Goal: Transaction & Acquisition: Book appointment/travel/reservation

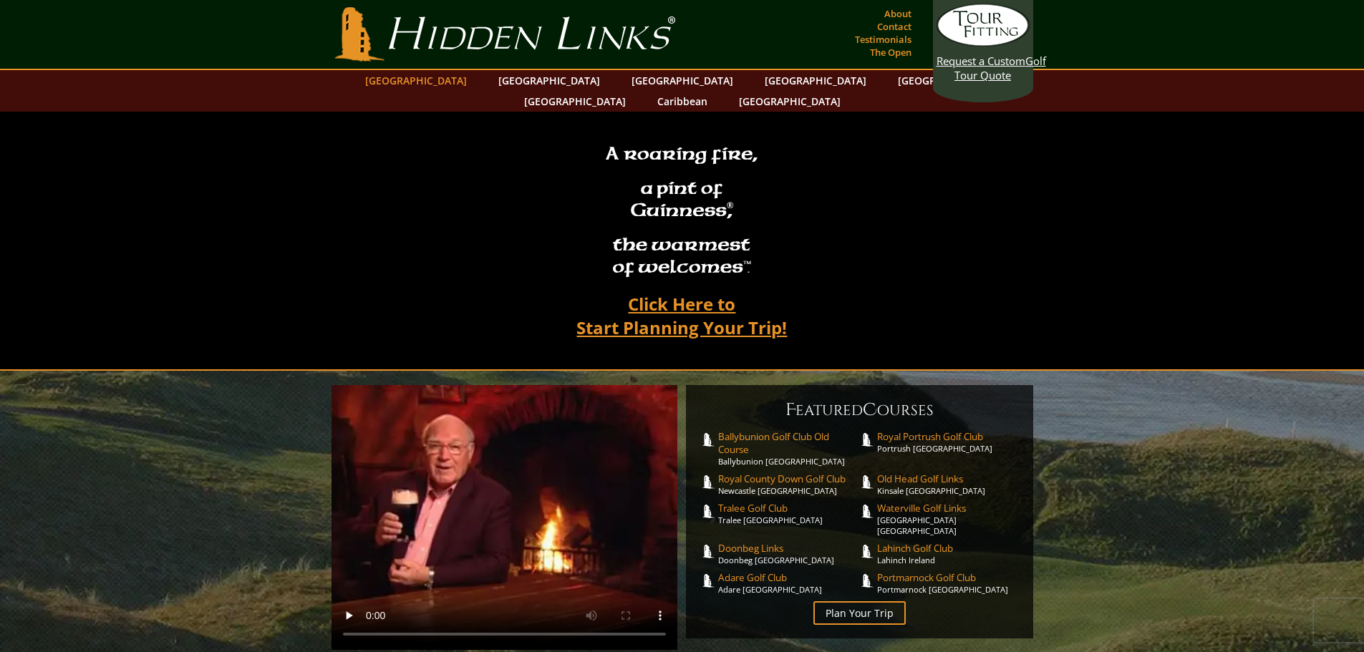
click at [446, 72] on link "[GEOGRAPHIC_DATA]" at bounding box center [416, 80] width 116 height 21
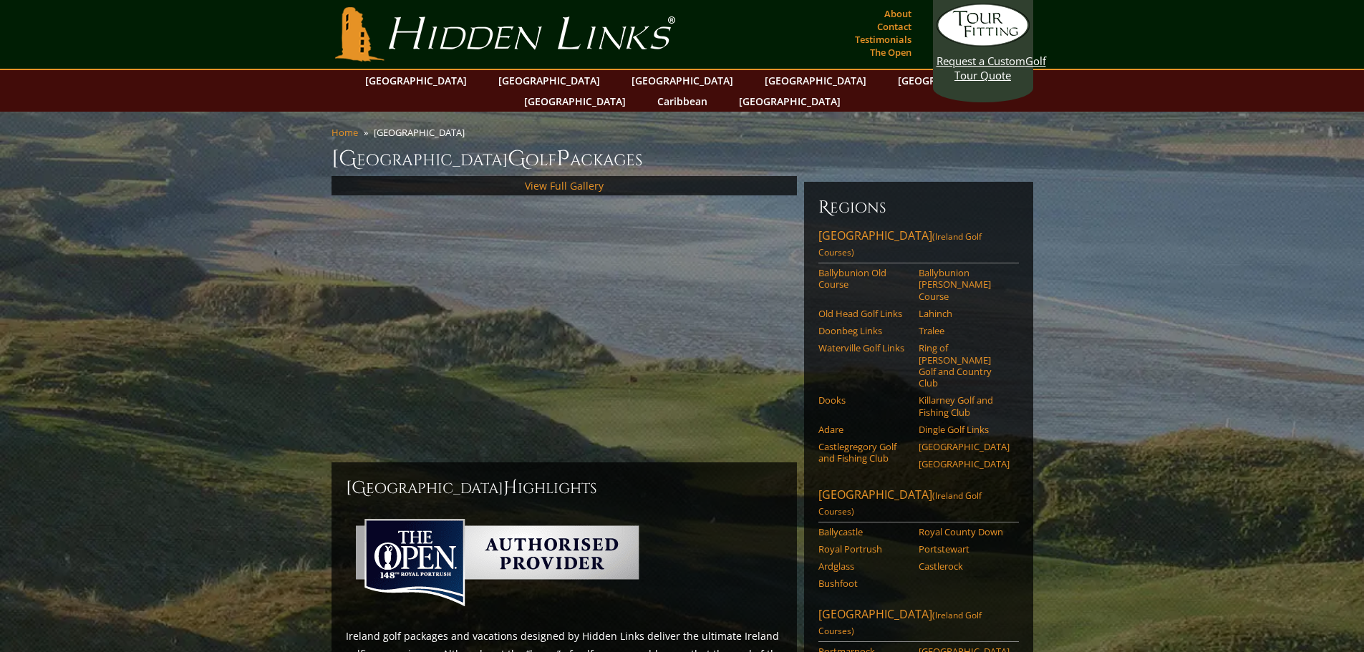
scroll to position [586, 0]
